Goal: Navigation & Orientation: Find specific page/section

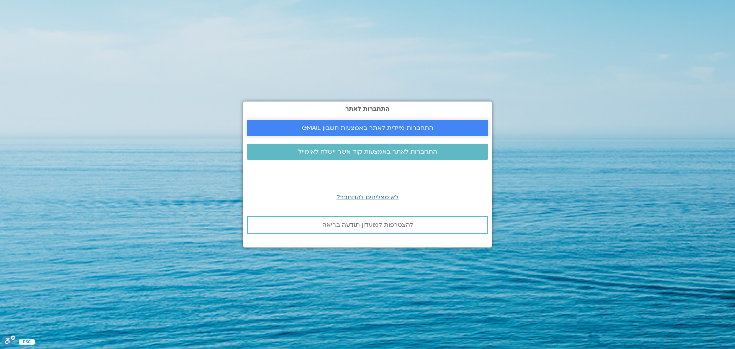
click at [296, 126] on span "התחברות מיידית לאתר באמצעות חשבון GMAIL" at bounding box center [367, 127] width 223 height 7
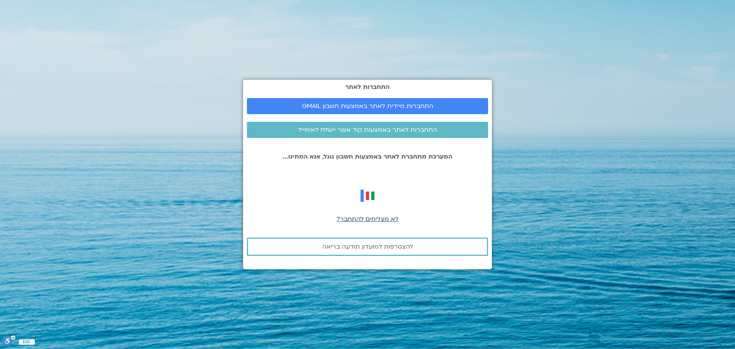
click at [364, 220] on span "לא מצליחים להתחבר?" at bounding box center [367, 219] width 62 height 8
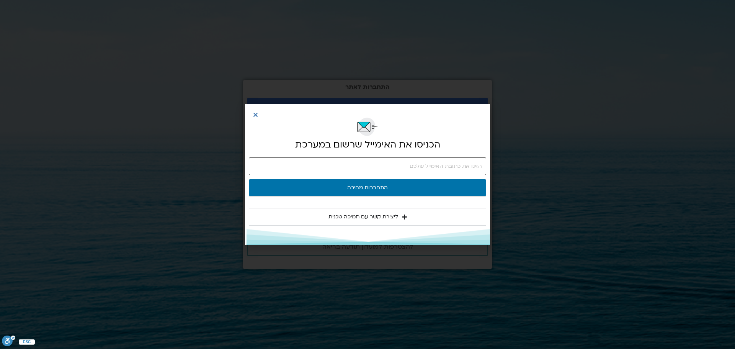
click at [355, 168] on input "email" at bounding box center [367, 166] width 237 height 18
click at [369, 167] on input "email" at bounding box center [367, 166] width 237 height 18
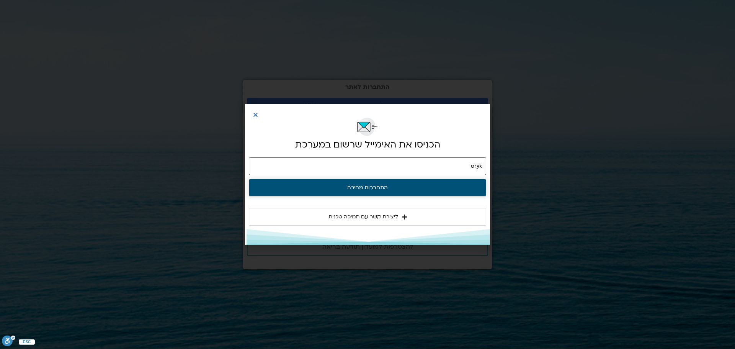
type input "orykoby@gmail.com"
click at [397, 188] on button "התחברות מהירה" at bounding box center [367, 188] width 237 height 18
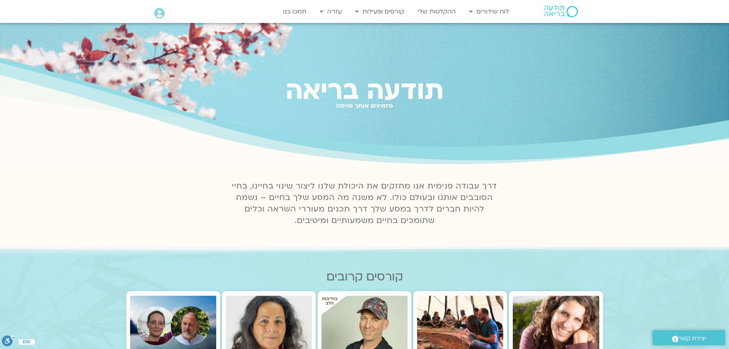
click at [552, 14] on img at bounding box center [561, 11] width 34 height 11
click at [159, 17] on icon at bounding box center [159, 13] width 10 height 11
click at [156, 13] on icon at bounding box center [159, 13] width 10 height 11
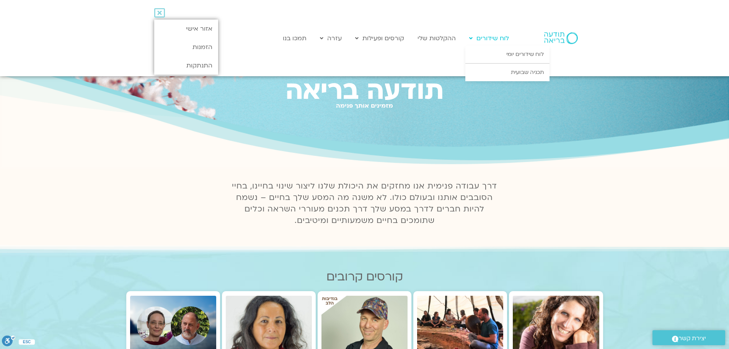
click at [482, 39] on link "לוח שידורים" at bounding box center [488, 38] width 47 height 15
click at [496, 53] on link "לוח שידורים יומי" at bounding box center [507, 55] width 84 height 18
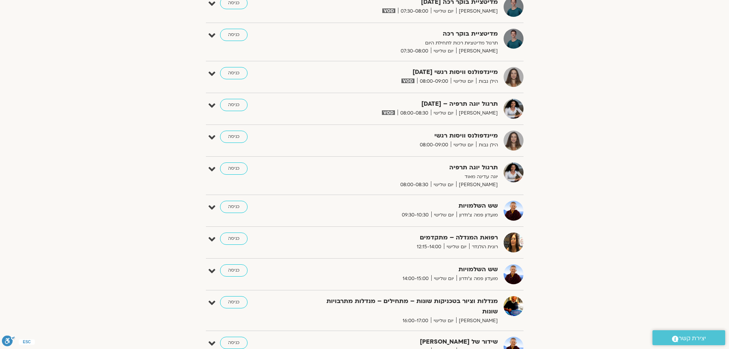
scroll to position [306, 0]
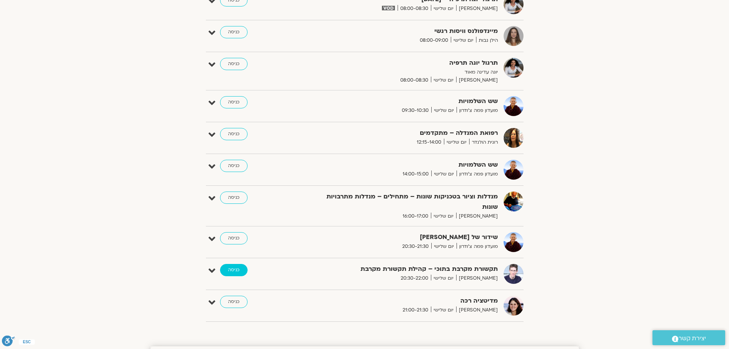
click at [232, 264] on link "כניסה" at bounding box center [234, 270] width 28 height 12
